Goal: Information Seeking & Learning: Learn about a topic

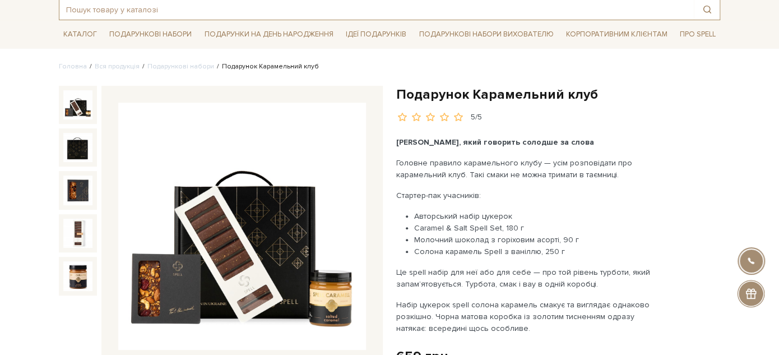
click at [153, 12] on input "text" at bounding box center [376, 9] width 634 height 20
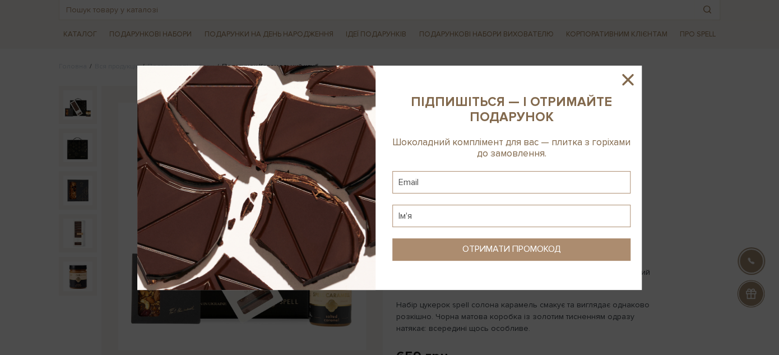
click at [628, 82] on icon at bounding box center [627, 79] width 19 height 19
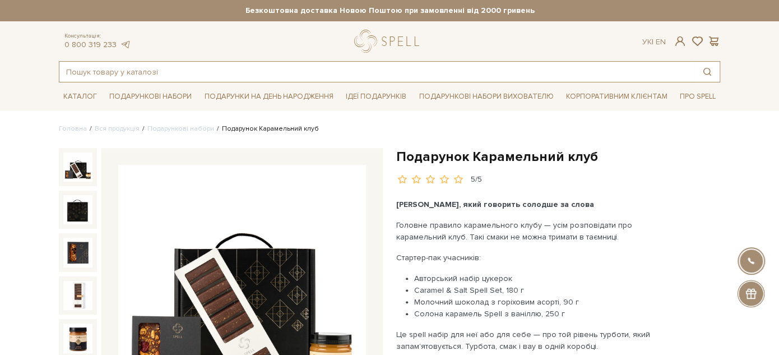
click at [190, 73] on input "text" at bounding box center [376, 72] width 634 height 20
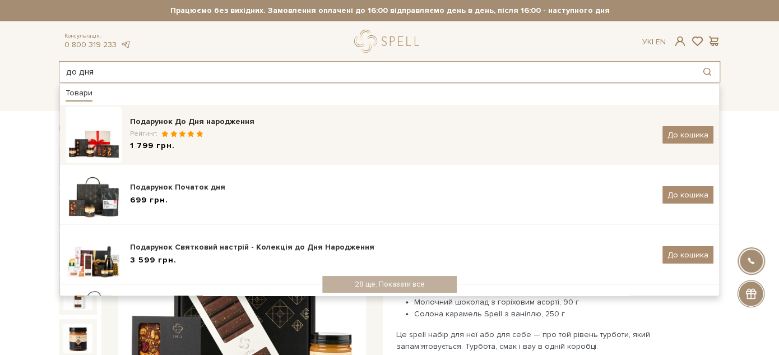
type input "до дня"
click at [276, 136] on div "Рейтинг:" at bounding box center [392, 134] width 524 height 10
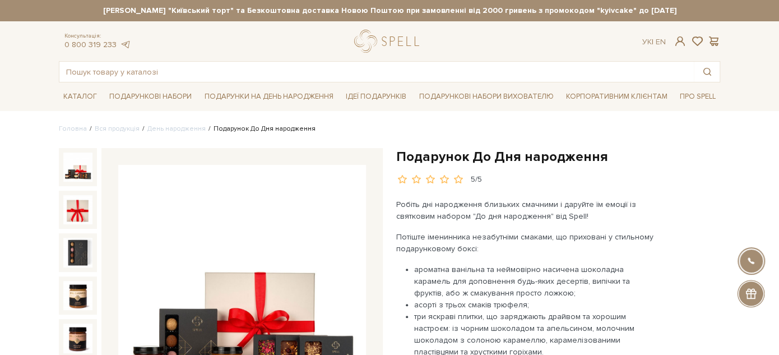
click at [422, 156] on h1 "Подарунок До Дня народження" at bounding box center [558, 156] width 324 height 17
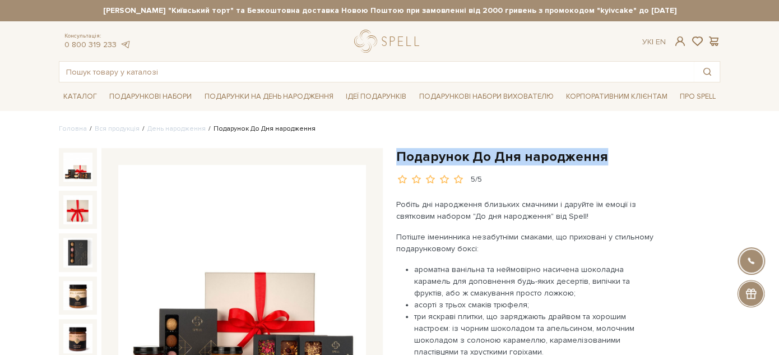
drag, startPoint x: 422, startPoint y: 156, endPoint x: 579, endPoint y: 154, distance: 156.3
click at [579, 154] on h1 "Подарунок До Дня народження" at bounding box center [558, 156] width 324 height 17
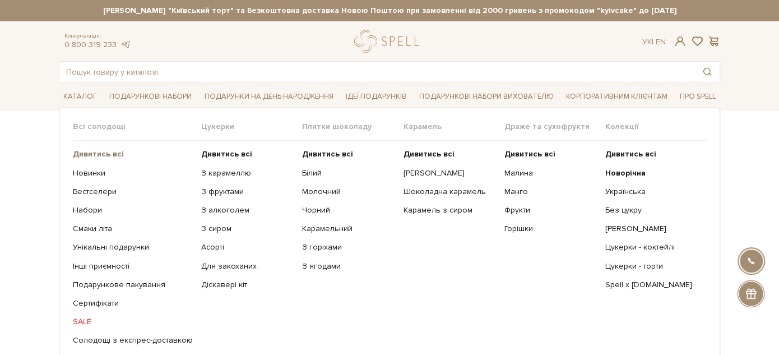
click at [87, 152] on b "Дивитись всі" at bounding box center [98, 154] width 51 height 10
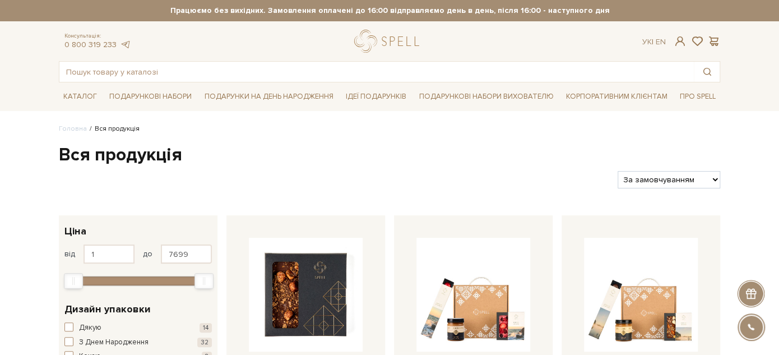
click at [697, 181] on select "За замовчуванням За Ціною (зростання) За Ціною (зменшення) Новинки За популярні…" at bounding box center [668, 179] width 103 height 17
select select "https://spellchocolate.com/our-productions/?sort=p.price&order=ASC"
click at [617, 171] on select "За замовчуванням За Ціною (зростання) За Ціною (зменшення) Новинки За популярні…" at bounding box center [668, 179] width 103 height 17
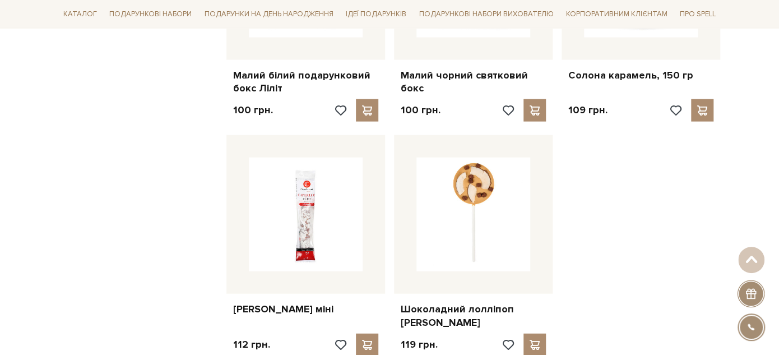
scroll to position [1307, 0]
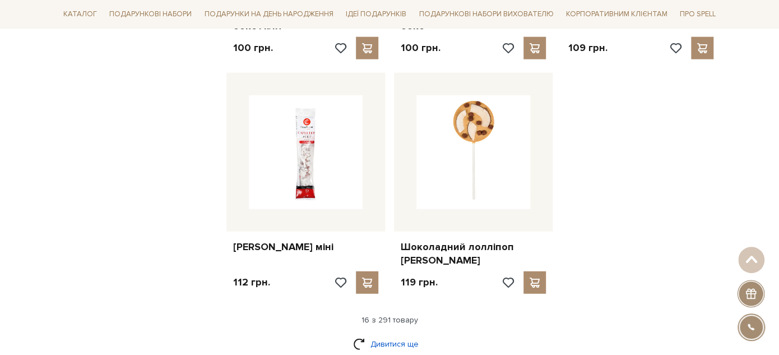
click at [369, 334] on link "Дивитися ще" at bounding box center [389, 344] width 73 height 20
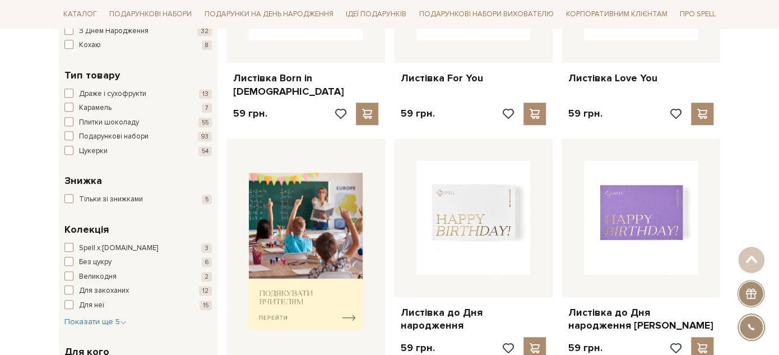
scroll to position [0, 0]
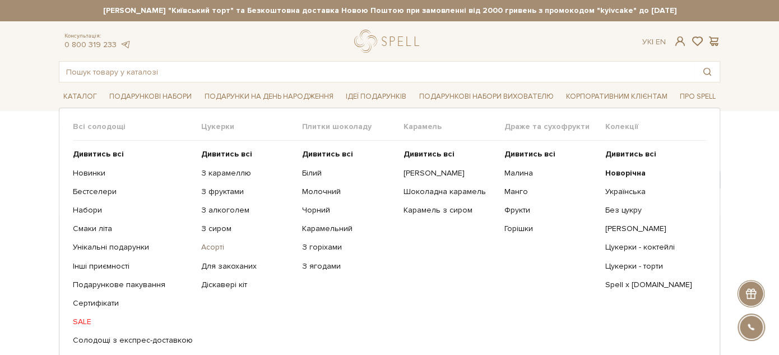
click at [206, 247] on link "Асорті" at bounding box center [247, 247] width 92 height 10
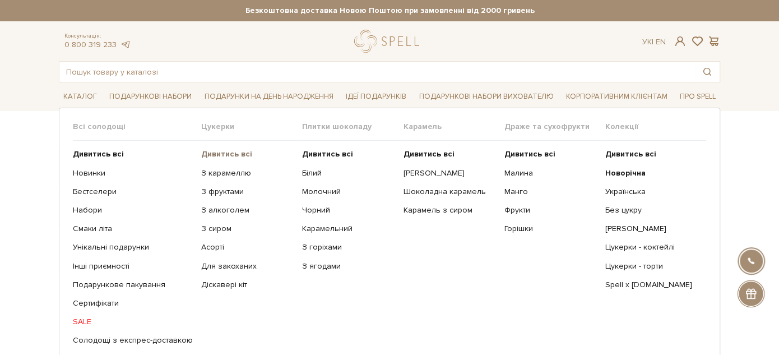
click at [203, 152] on b "Дивитись всі" at bounding box center [226, 154] width 51 height 10
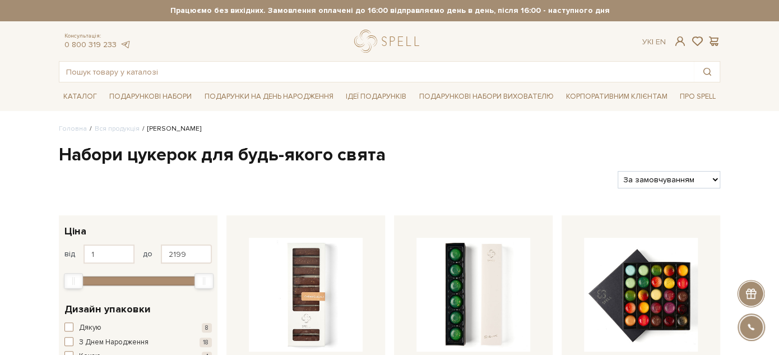
click at [687, 180] on select "За замовчуванням За Ціною (зростання) За Ціною (зменшення) Новинки За популярні…" at bounding box center [668, 179] width 103 height 17
select select "https://spellchocolate.com/our-productions/seti-cukerok/?sort=p.price&order=ASC"
click at [617, 171] on select "За замовчуванням За Ціною (зростання) За Ціною (зменшення) Новинки За популярні…" at bounding box center [668, 179] width 103 height 17
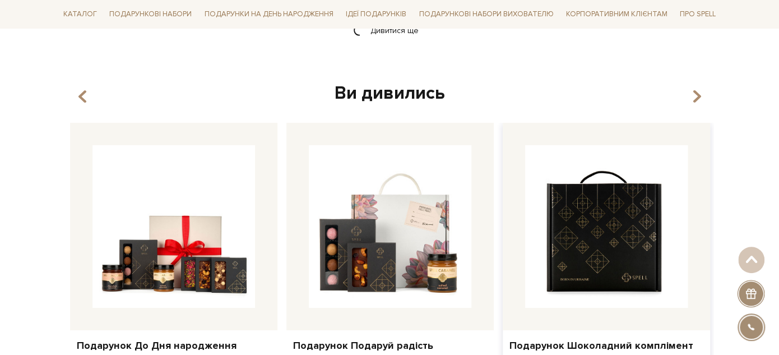
scroll to position [1431, 0]
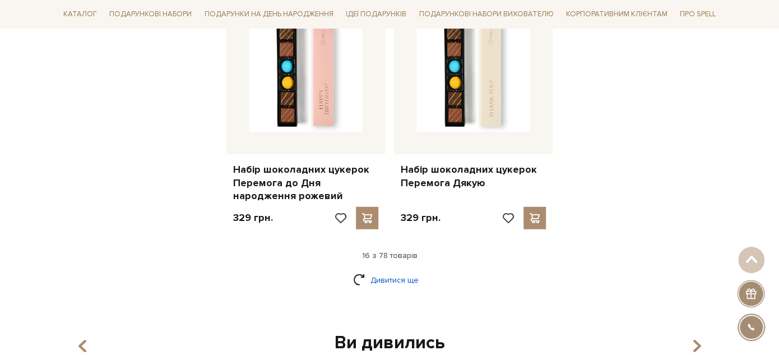
click at [378, 277] on link "Дивитися ще" at bounding box center [389, 280] width 73 height 20
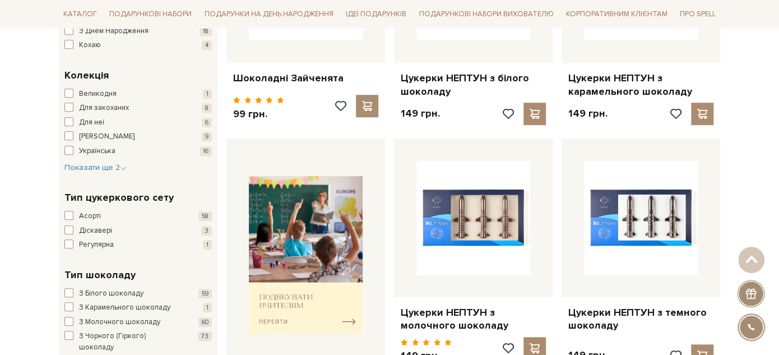
scroll to position [187, 0]
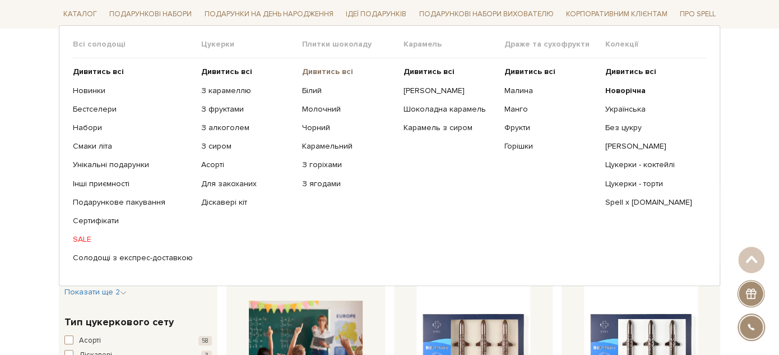
click at [309, 70] on b "Дивитись всі" at bounding box center [327, 72] width 51 height 10
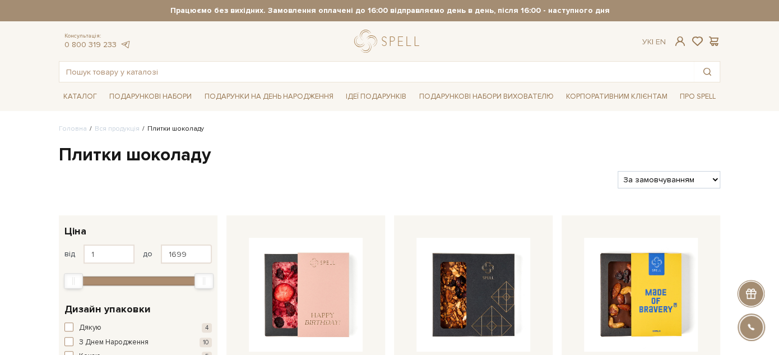
click at [693, 175] on select "За замовчуванням За Ціною (зростання) За Ціною (зменшення) Новинки За популярні…" at bounding box center [668, 179] width 103 height 17
select select "[URL][DOMAIN_NAME]"
click at [617, 171] on select "За замовчуванням За Ціною (зростання) За Ціною (зменшення) Новинки За популярні…" at bounding box center [668, 179] width 103 height 17
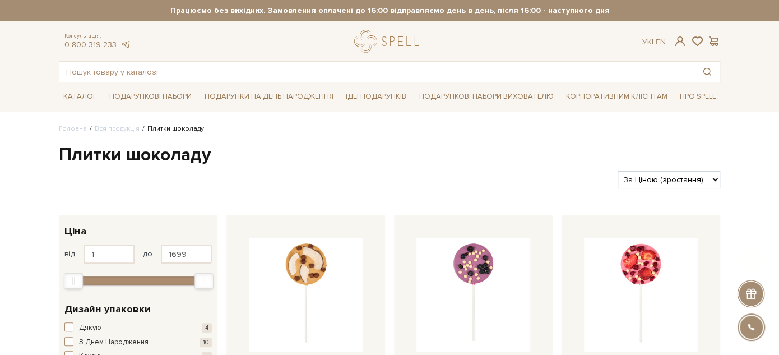
scroll to position [124, 0]
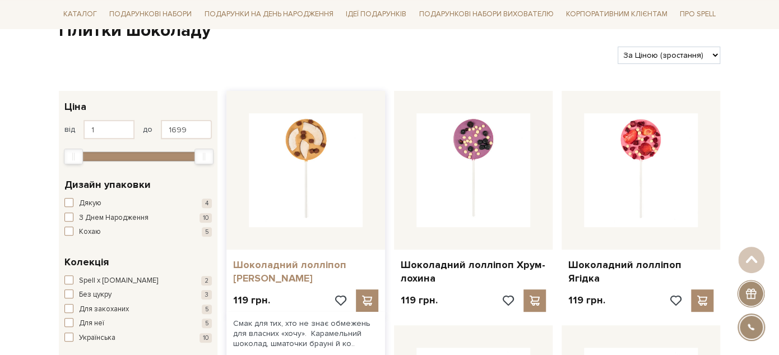
click at [267, 260] on link "Шоколадний лолліпоп [PERSON_NAME]" at bounding box center [305, 271] width 145 height 26
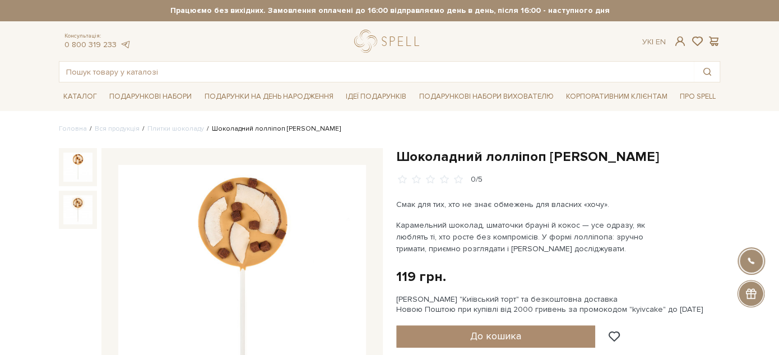
click at [430, 152] on h1 "Шоколадний лолліпоп [PERSON_NAME]" at bounding box center [558, 156] width 324 height 17
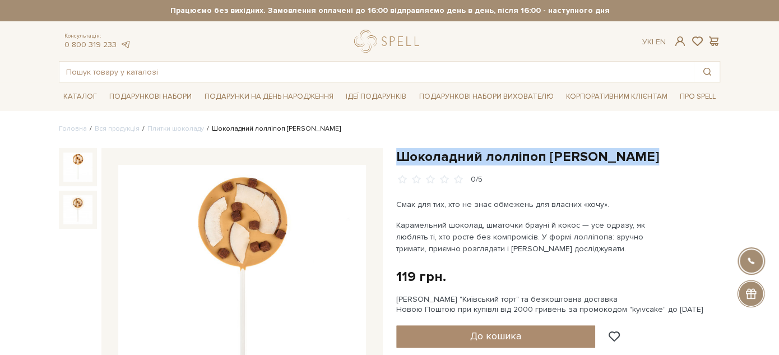
drag, startPoint x: 430, startPoint y: 152, endPoint x: 620, endPoint y: 155, distance: 189.9
click at [620, 155] on h1 "Шоколадний лолліпоп [PERSON_NAME]" at bounding box center [558, 156] width 324 height 17
copy div "Шоколадний лолліпоп [PERSON_NAME]"
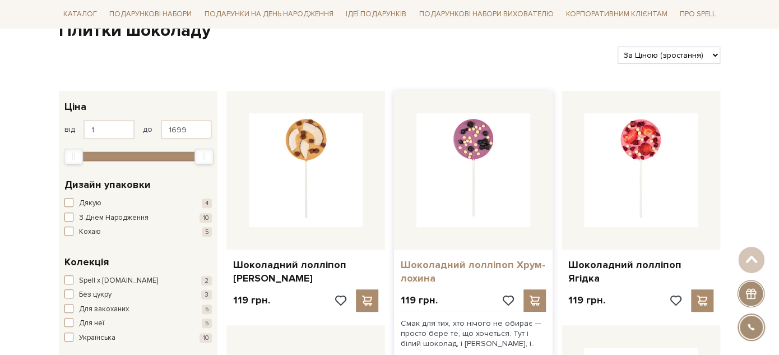
click at [491, 263] on link "Шоколадний лолліпоп Хрум-лохина" at bounding box center [472, 271] width 145 height 26
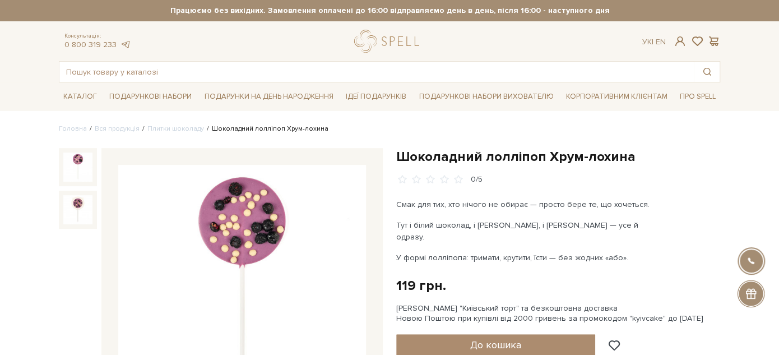
click at [444, 156] on h1 "Шоколадний лолліпоп Хрум-лохина" at bounding box center [558, 156] width 324 height 17
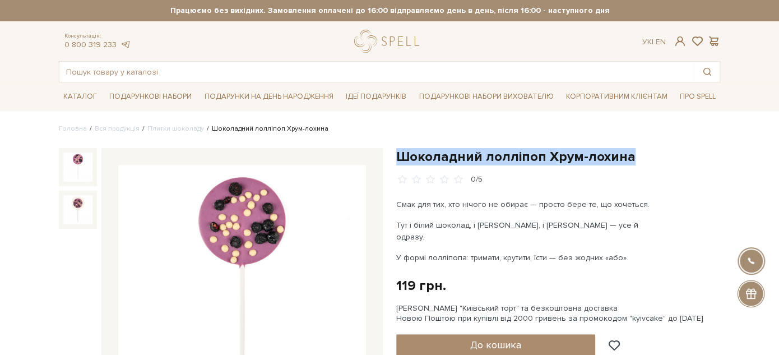
drag, startPoint x: 444, startPoint y: 156, endPoint x: 639, endPoint y: 155, distance: 194.9
click at [640, 155] on h1 "Шоколадний лолліпоп Хрум-лохина" at bounding box center [558, 156] width 324 height 17
copy div "Шоколадний лолліпоп Хрум-лохина"
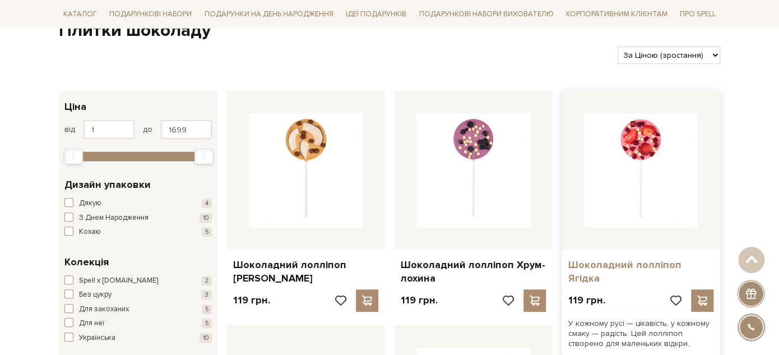
click at [612, 264] on link "Шоколадний лолліпоп Ягідка" at bounding box center [640, 271] width 145 height 26
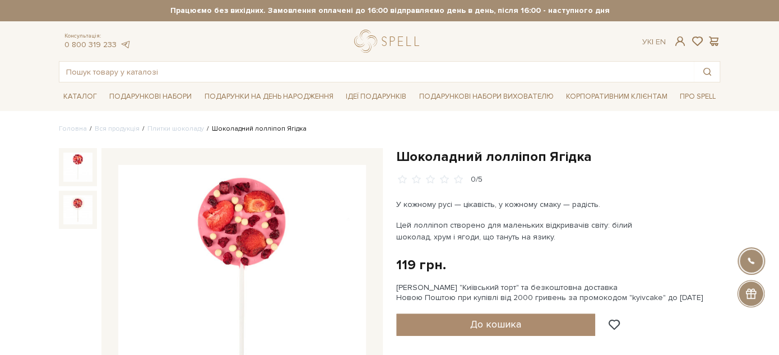
click at [409, 154] on h1 "Шоколадний лолліпоп Ягідка" at bounding box center [558, 156] width 324 height 17
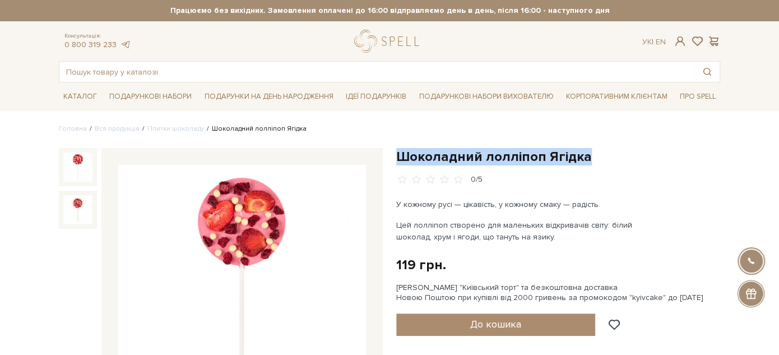
drag, startPoint x: 409, startPoint y: 154, endPoint x: 616, endPoint y: 159, distance: 207.3
click at [616, 159] on h1 "Шоколадний лолліпоп Ягідка" at bounding box center [558, 156] width 324 height 17
copy div "Шоколадний лолліпоп Ягідка"
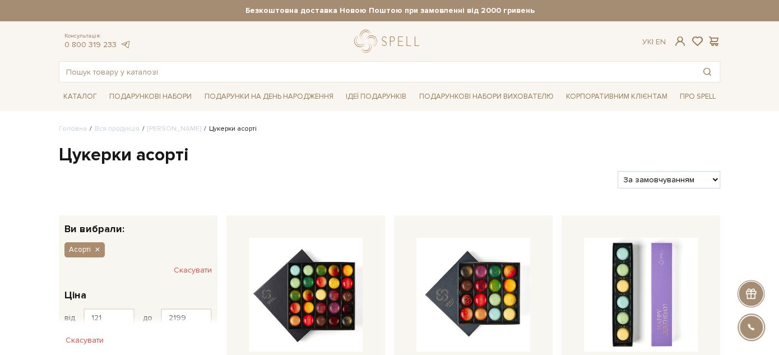
click at [665, 178] on select "За замовчуванням За Ціною (зростання) За Ціною (зменшення) Новинки За популярні…" at bounding box center [668, 179] width 103 height 17
select select "https://spellchocolate.com/our-productions/seti-cukerok/asorti?sort=p.price&ord…"
click at [617, 171] on select "За замовчуванням За Ціною (зростання) За Ціною (зменшення) Новинки За популярні…" at bounding box center [668, 179] width 103 height 17
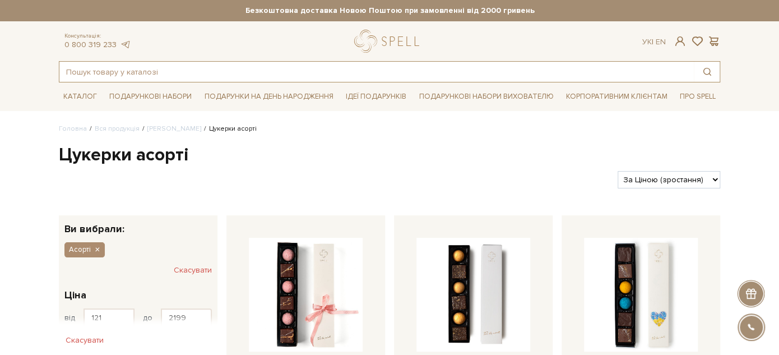
click at [448, 66] on input "text" at bounding box center [376, 72] width 634 height 20
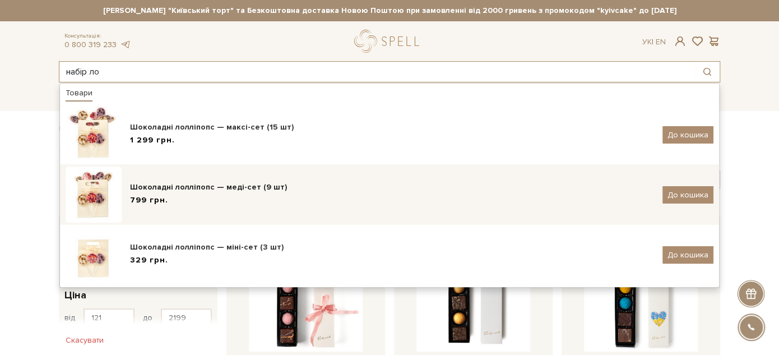
scroll to position [62, 0]
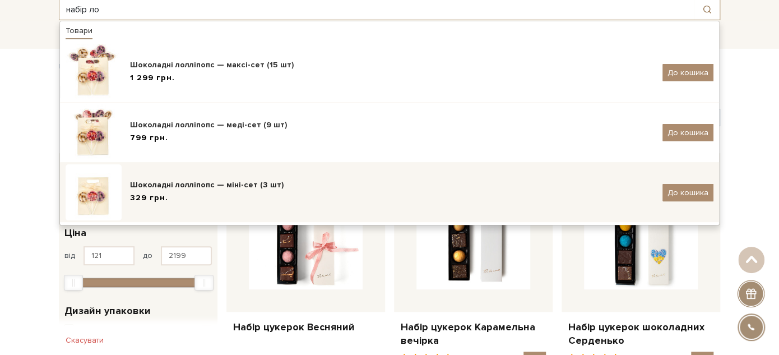
type input "набір ло"
click at [312, 196] on div "329 грн." at bounding box center [392, 198] width 524 height 12
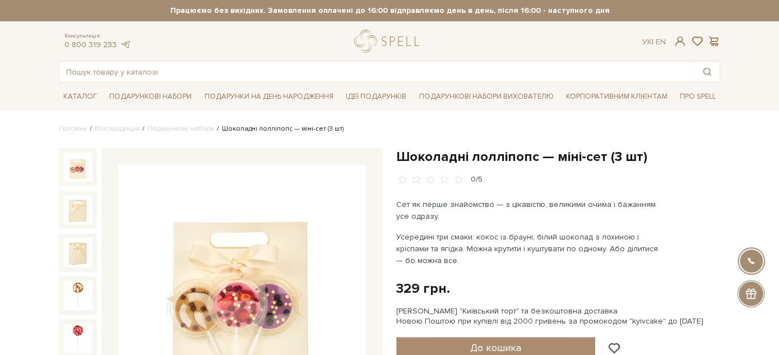
click at [409, 155] on h1 "Шоколадні лолліпопс — міні-сет (3 шт)" at bounding box center [558, 156] width 324 height 17
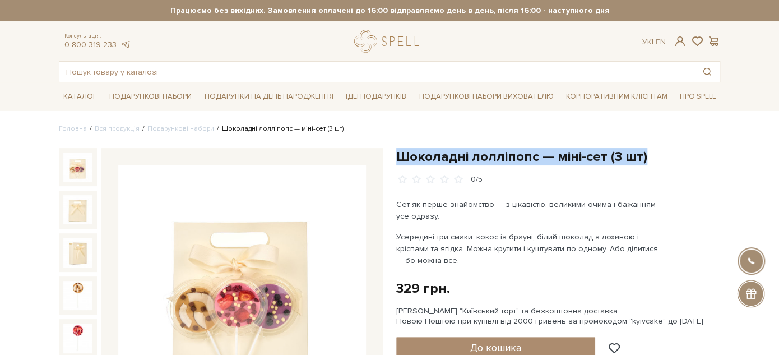
drag, startPoint x: 409, startPoint y: 155, endPoint x: 671, endPoint y: 157, distance: 261.6
click at [671, 157] on h1 "Шоколадні лолліпопс — міні-сет (3 шт)" at bounding box center [558, 156] width 324 height 17
copy div "Шоколадні лолліпопс — міні-сет (3 шт)"
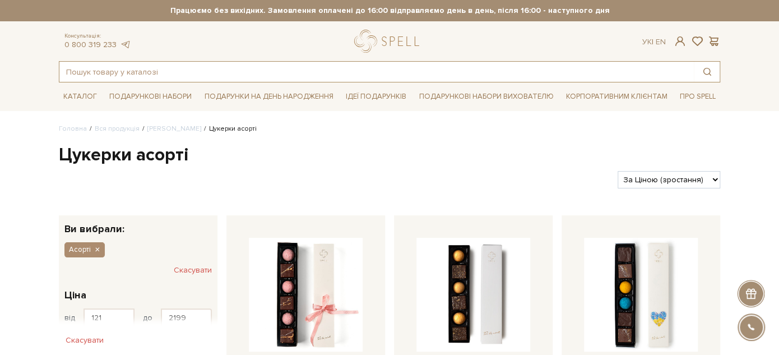
click at [229, 73] on input "text" at bounding box center [376, 72] width 634 height 20
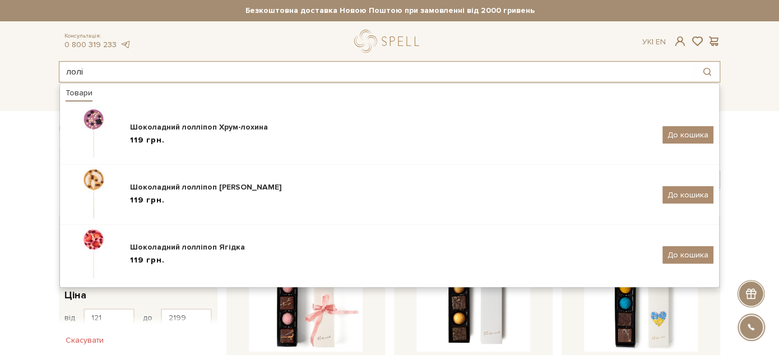
drag, startPoint x: 105, startPoint y: 71, endPoint x: 34, endPoint y: 69, distance: 71.7
click at [34, 69] on header "Сет Цукерок "Київський торт" та Безкоштовна доставка Новою Поштою при замовленн…" at bounding box center [389, 41] width 779 height 82
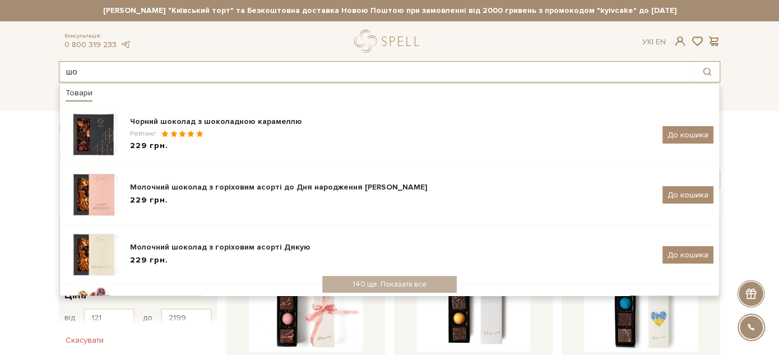
type input "ш"
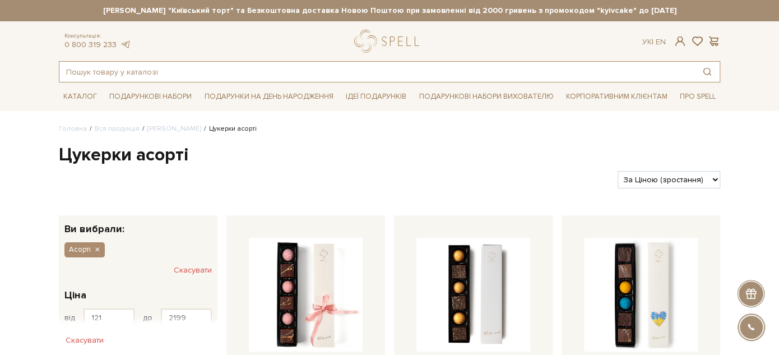
click at [373, 74] on input "text" at bounding box center [376, 72] width 634 height 20
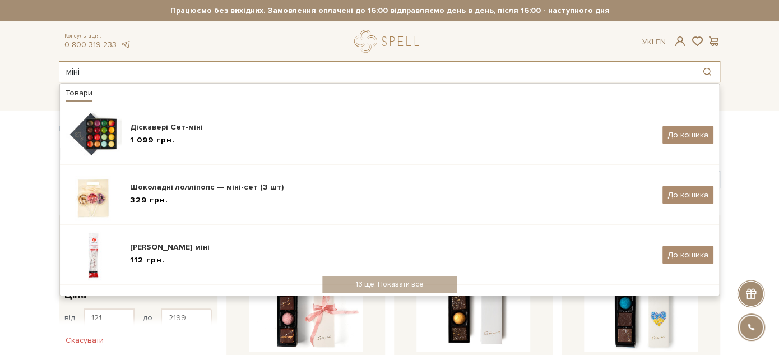
drag, startPoint x: 198, startPoint y: 69, endPoint x: 49, endPoint y: 60, distance: 149.8
click at [49, 60] on header "Сет Цукерок "Київський торт" та Безкоштовна доставка Новою Поштою при замовленн…" at bounding box center [389, 41] width 779 height 82
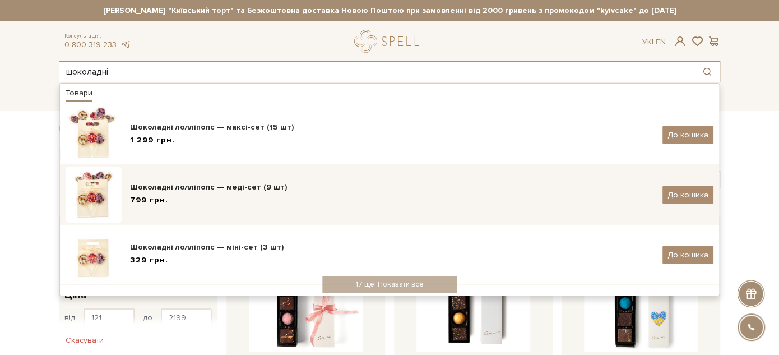
type input "шоколадні"
click at [203, 210] on div "Шоколадні лолліпопс — меді-сет (9 шт) 799 грн. До кошика" at bounding box center [390, 194] width 648 height 56
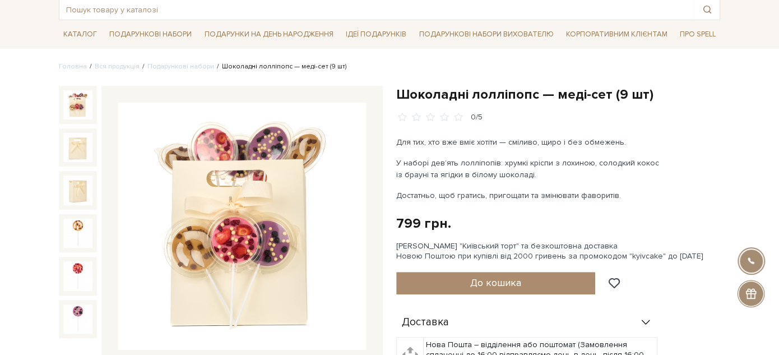
scroll to position [124, 0]
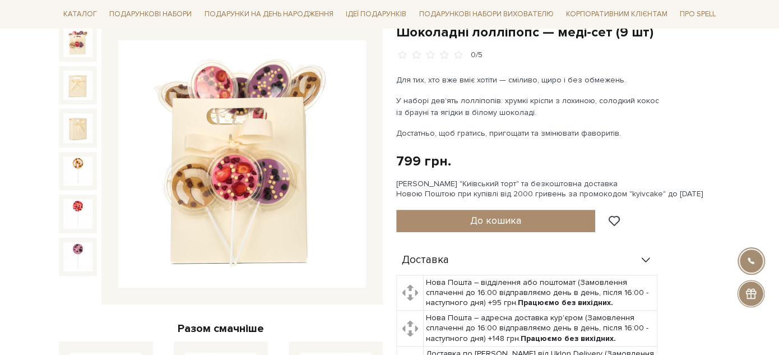
click at [416, 29] on h1 "Шоколадні лолліпопс — меді-сет (9 шт)" at bounding box center [558, 32] width 324 height 17
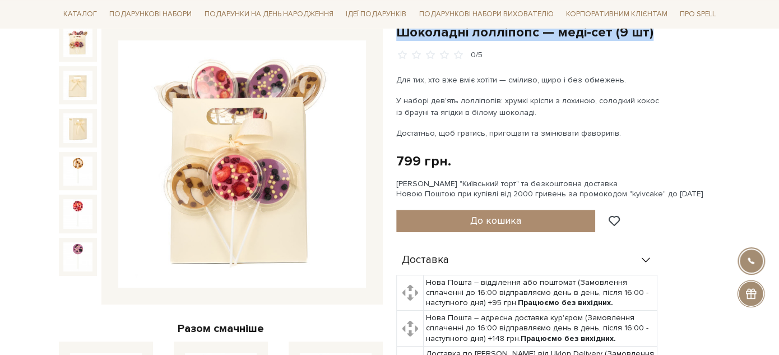
drag, startPoint x: 416, startPoint y: 29, endPoint x: 654, endPoint y: 34, distance: 238.7
click at [654, 34] on h1 "Шоколадні лолліпопс — меді-сет (9 шт)" at bounding box center [558, 32] width 324 height 17
copy div "Шоколадні лолліпопс — меді-сет (9 шт)"
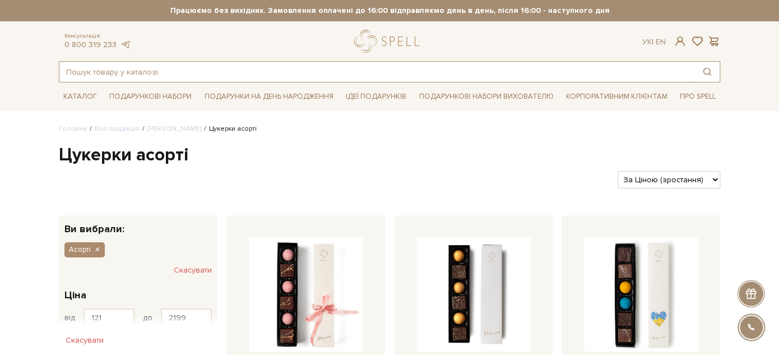
click at [207, 63] on input "text" at bounding box center [376, 72] width 634 height 20
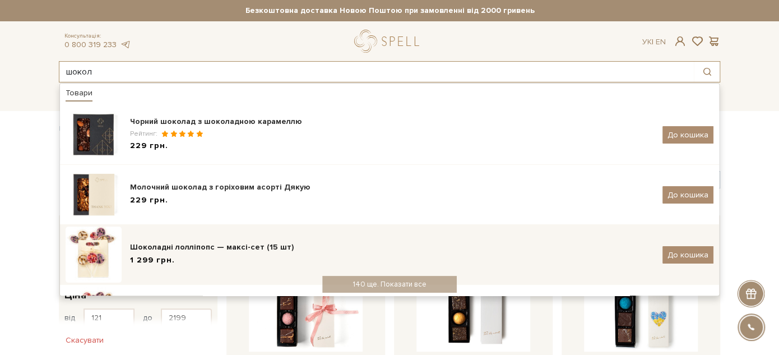
type input "шокол"
click at [216, 255] on div "1 299 грн." at bounding box center [392, 260] width 524 height 12
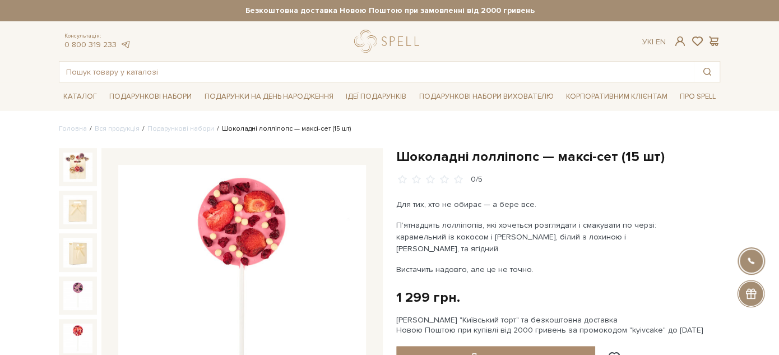
click at [430, 158] on h1 "Шоколадні лолліпопс — максі-сет (15 шт)" at bounding box center [558, 156] width 324 height 17
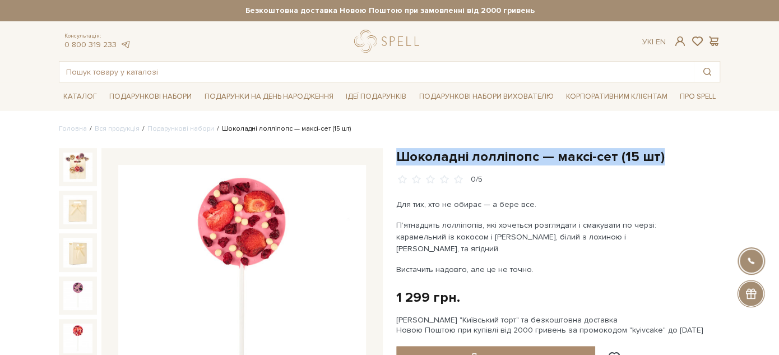
drag, startPoint x: 430, startPoint y: 158, endPoint x: 659, endPoint y: 160, distance: 229.1
click at [659, 160] on h1 "Шоколадні лолліпопс — максі-сет (15 шт)" at bounding box center [558, 156] width 324 height 17
copy div "Шоколадні лолліпопс — максі-сет (15 шт)"
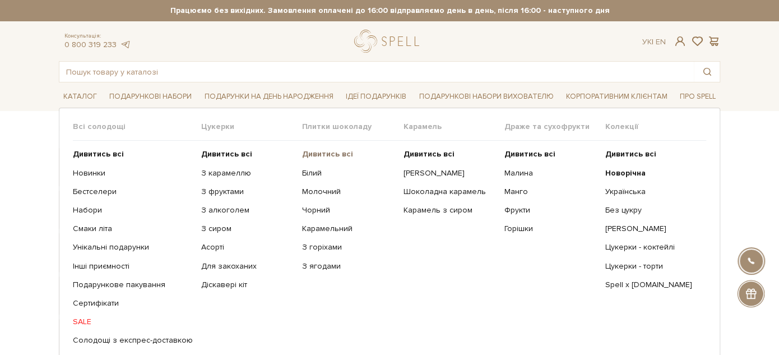
click at [311, 151] on b "Дивитись всі" at bounding box center [327, 154] width 51 height 10
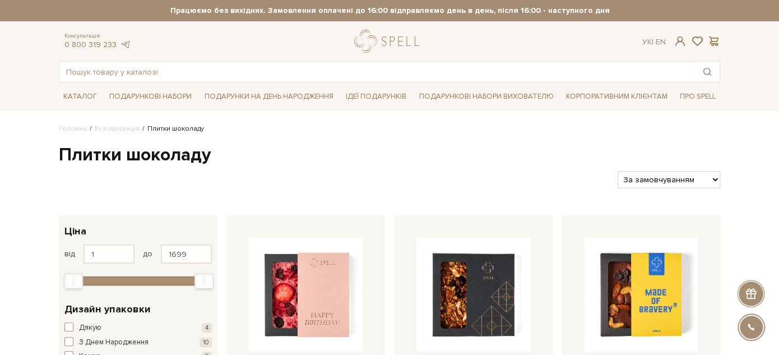
click at [554, 151] on h1 "Плитки шоколаду" at bounding box center [389, 155] width 661 height 24
click at [660, 184] on select "За замовчуванням За Ціною (зростання) За Ціною (зменшення) Новинки За популярні…" at bounding box center [668, 179] width 103 height 17
select select "[URL][DOMAIN_NAME]"
click at [617, 171] on select "За замовчуванням За Ціною (зростання) За Ціною (зменшення) Новинки За популярні…" at bounding box center [668, 179] width 103 height 17
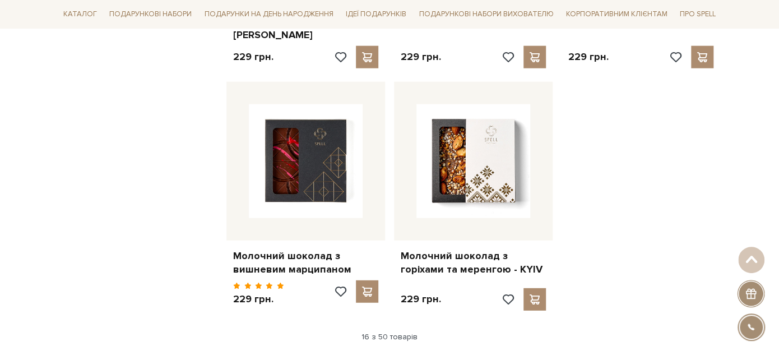
scroll to position [1493, 0]
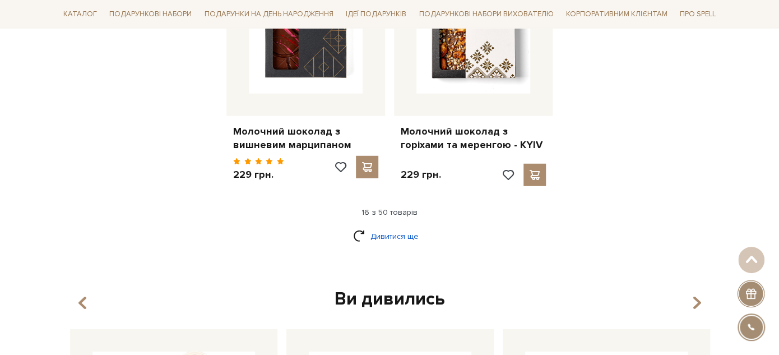
click at [387, 226] on link "Дивитися ще" at bounding box center [389, 236] width 73 height 20
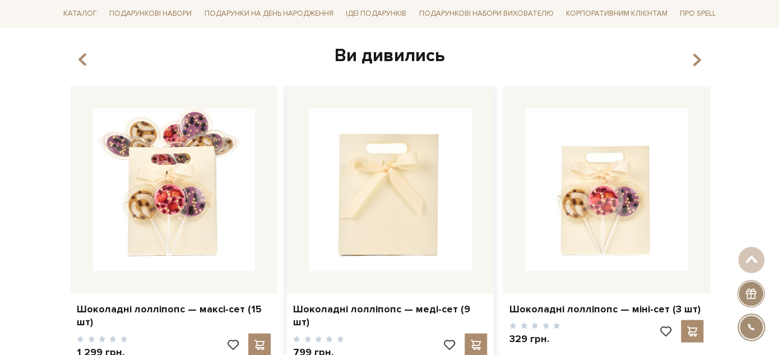
scroll to position [2801, 0]
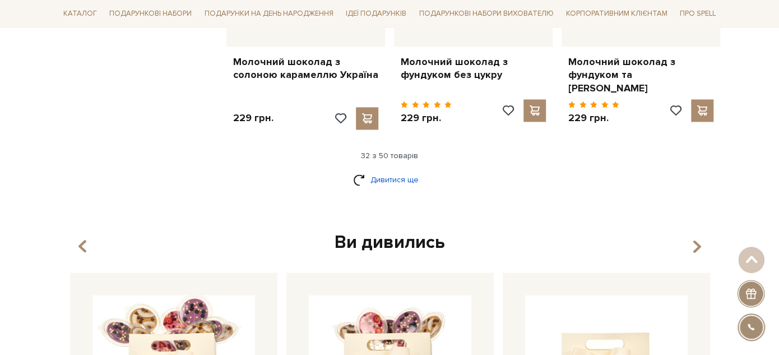
click at [398, 170] on link "Дивитися ще" at bounding box center [389, 180] width 73 height 20
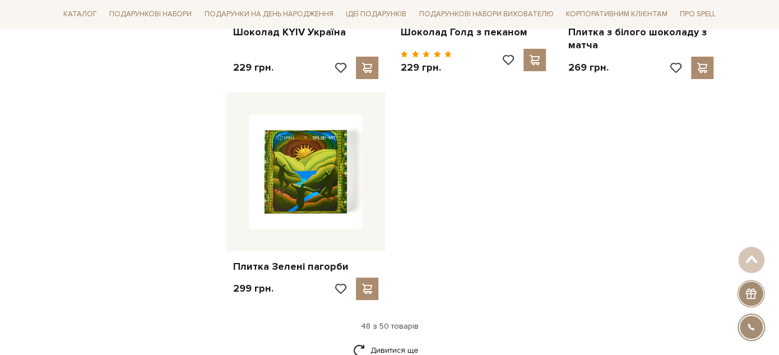
scroll to position [4170, 0]
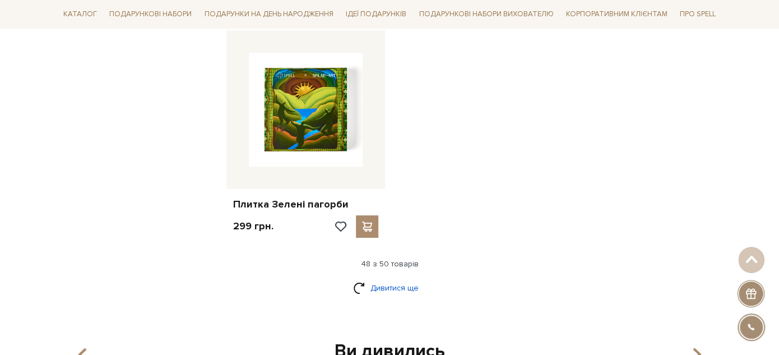
click at [389, 278] on link "Дивитися ще" at bounding box center [389, 288] width 73 height 20
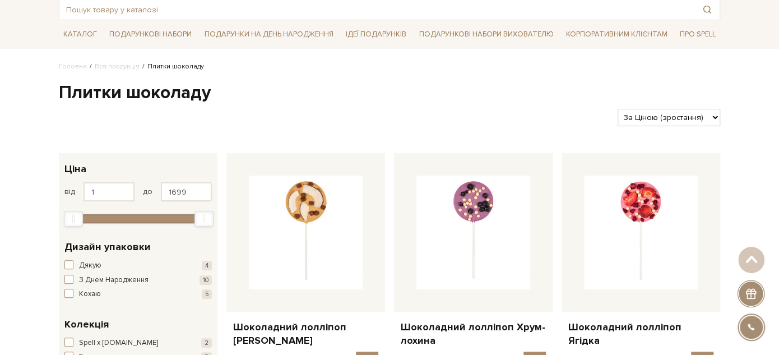
scroll to position [0, 0]
